Goal: Task Accomplishment & Management: Manage account settings

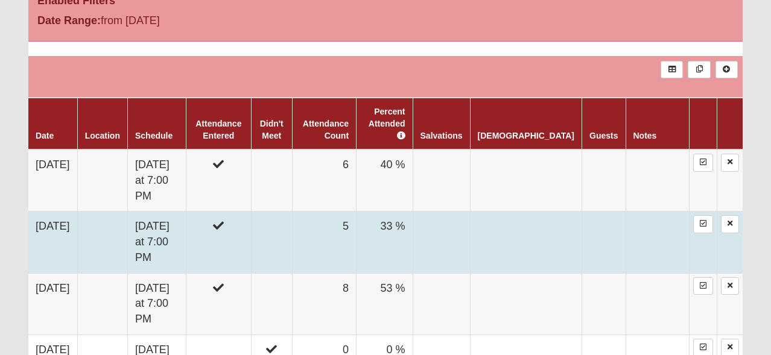
scroll to position [550, 0]
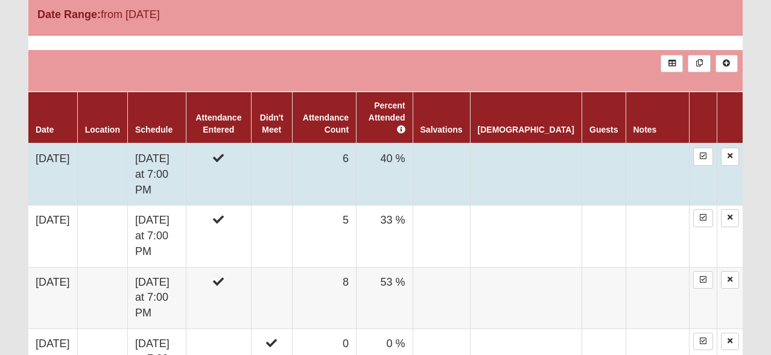
click at [72, 152] on td "[DATE]" at bounding box center [52, 175] width 49 height 62
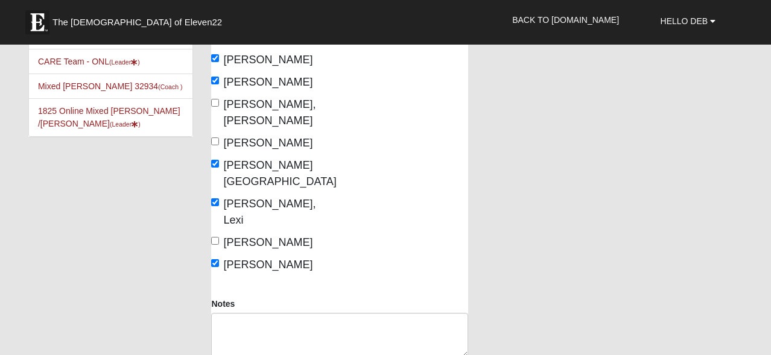
scroll to position [217, 0]
